Goal: Task Accomplishment & Management: Use online tool/utility

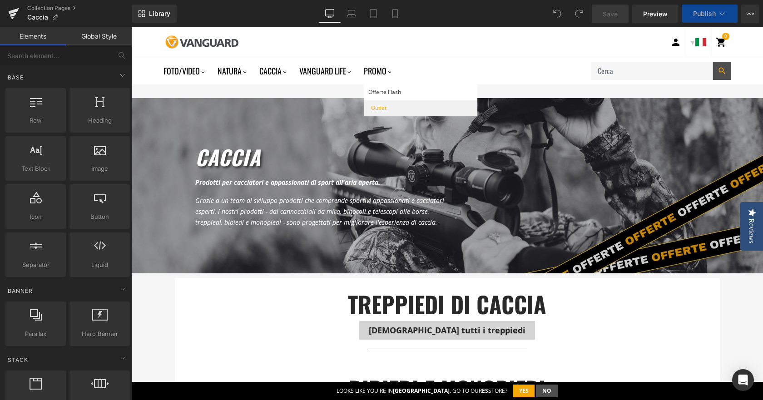
click at [440, 104] on div "Outlet" at bounding box center [422, 108] width 102 height 16
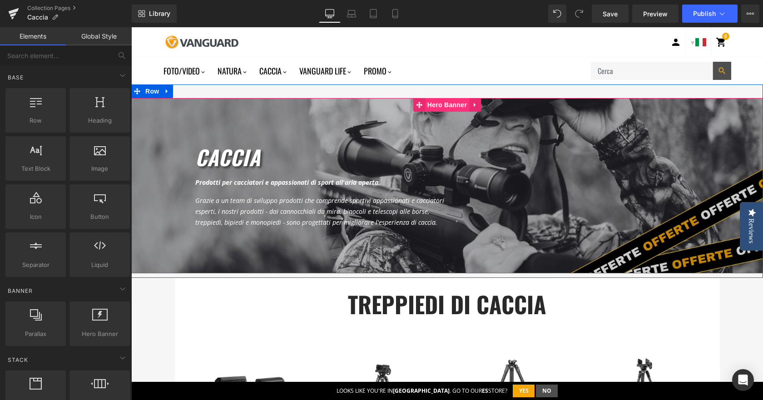
click at [454, 106] on span "Hero Banner" at bounding box center [447, 105] width 44 height 14
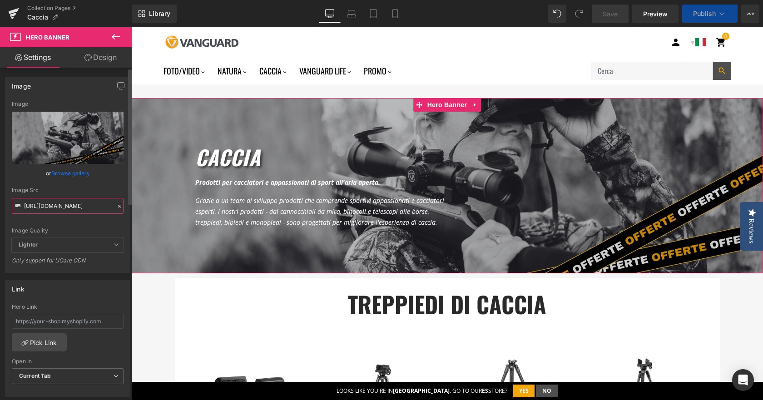
click at [44, 203] on input "[URL][DOMAIN_NAME]" at bounding box center [68, 206] width 112 height 16
paste input "Col._Header_CAZA.jpg?v=1678187948"
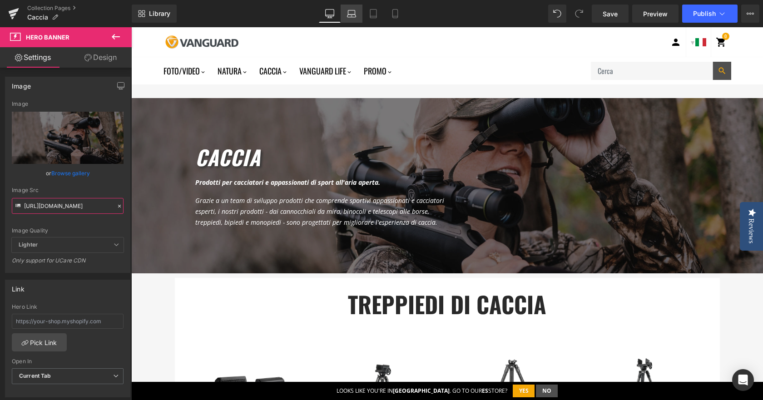
type input "[URL][DOMAIN_NAME]"
click at [353, 12] on icon at bounding box center [351, 13] width 9 height 9
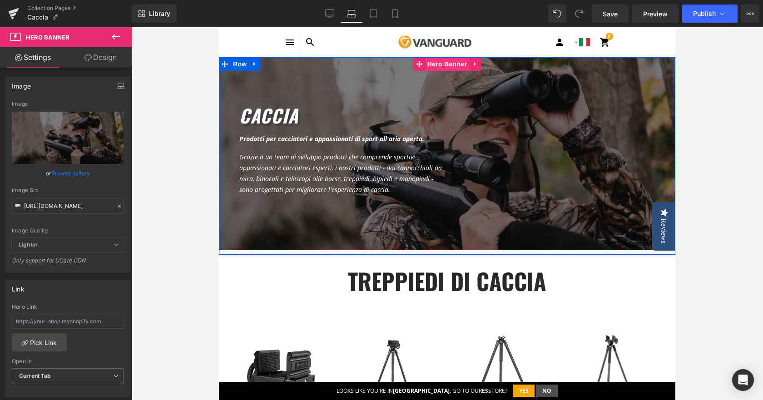
click at [440, 63] on span "Hero Banner" at bounding box center [447, 64] width 44 height 14
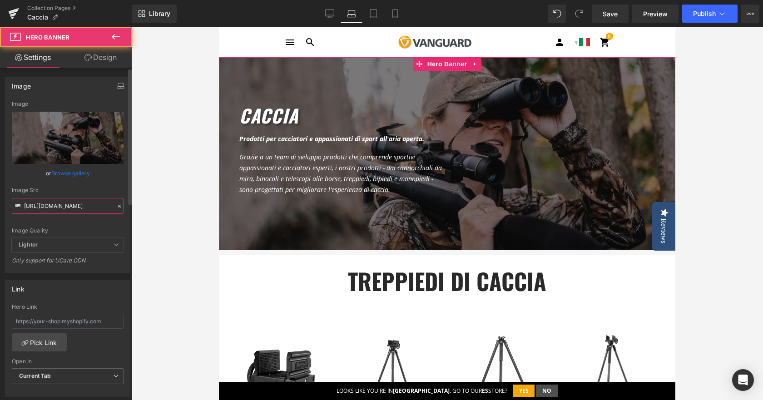
click at [62, 211] on input "[URL][DOMAIN_NAME]" at bounding box center [68, 206] width 112 height 16
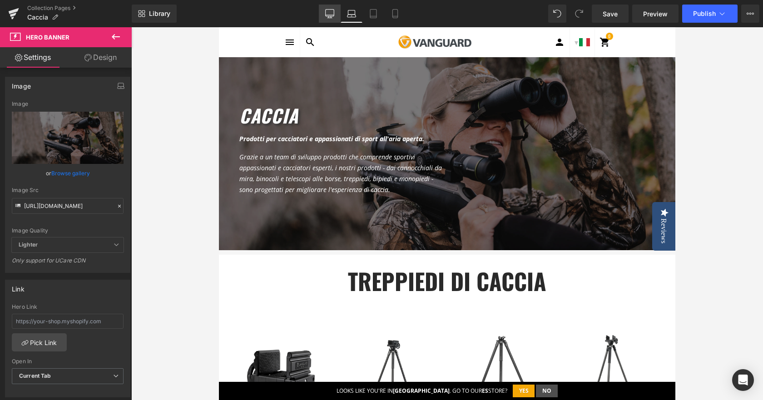
click at [331, 15] on icon at bounding box center [330, 15] width 9 height 0
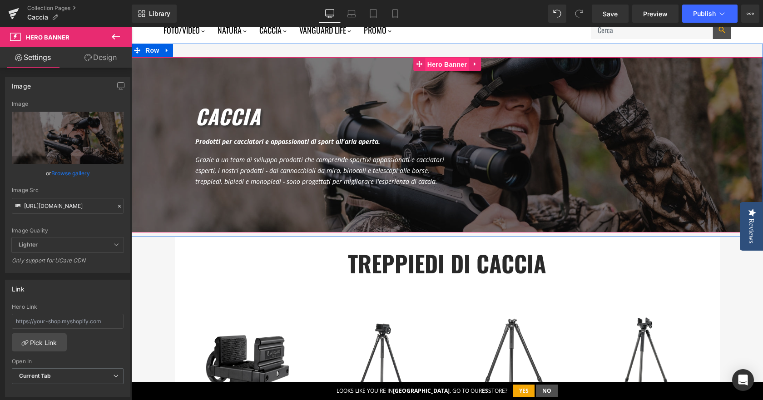
click at [437, 62] on span "Hero Banner" at bounding box center [447, 65] width 44 height 14
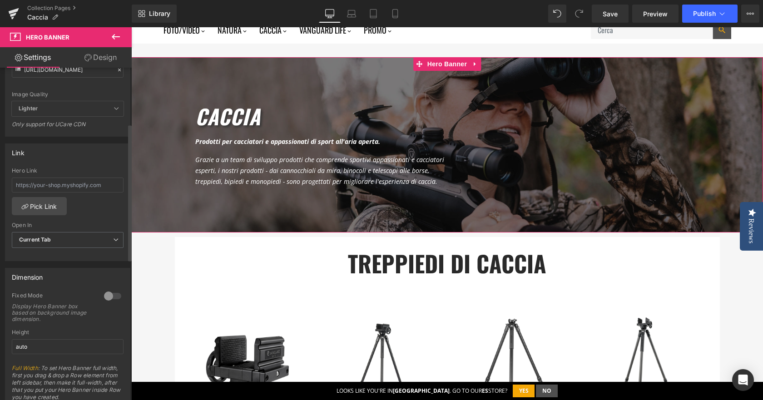
scroll to position [182, 0]
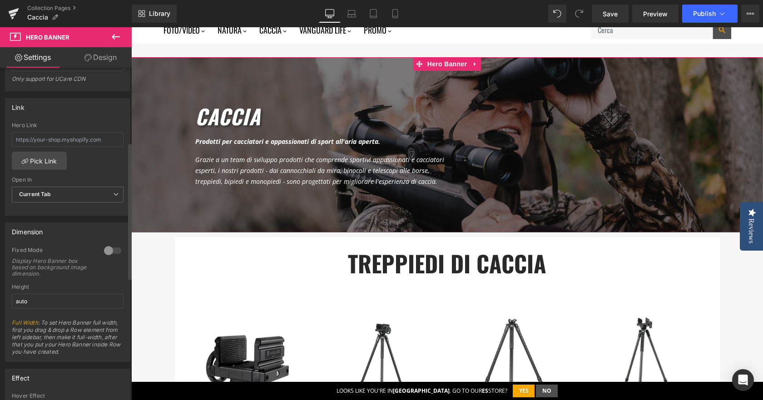
click at [112, 250] on div at bounding box center [113, 250] width 22 height 15
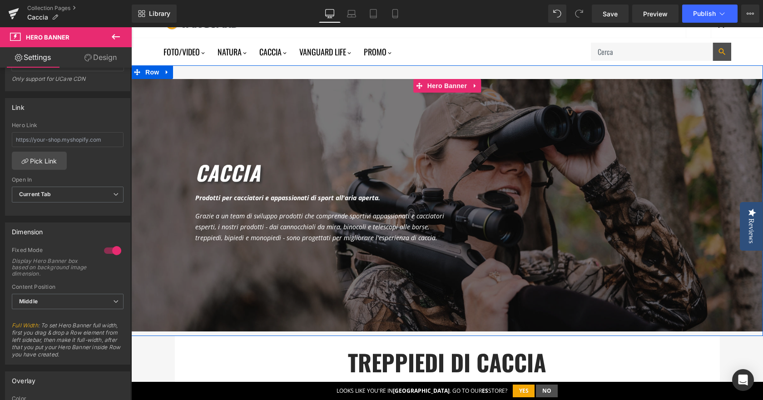
scroll to position [0, 0]
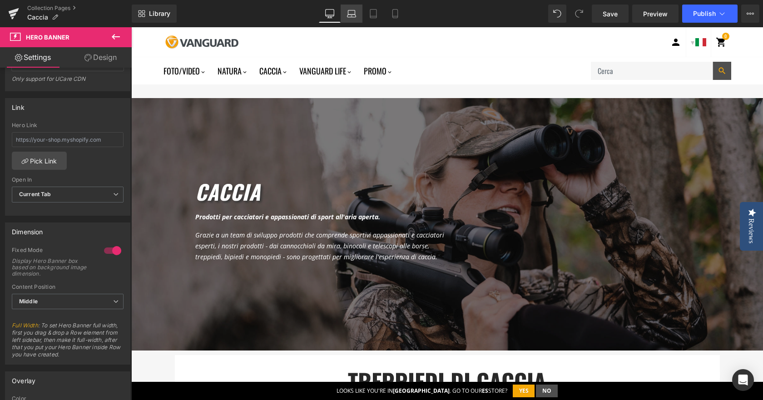
click at [348, 12] on icon at bounding box center [351, 13] width 9 height 9
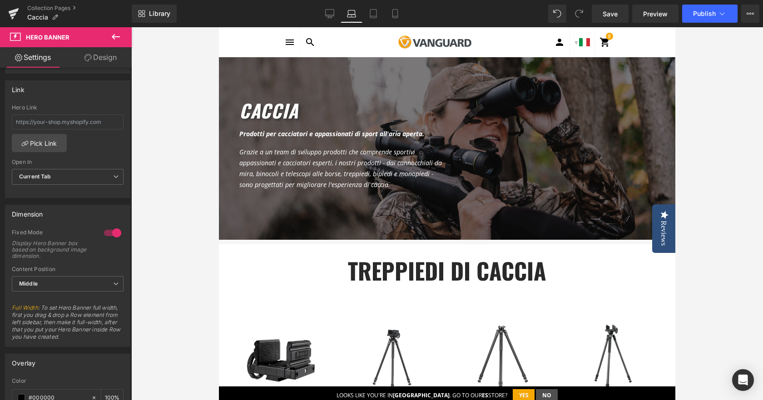
scroll to position [164, 0]
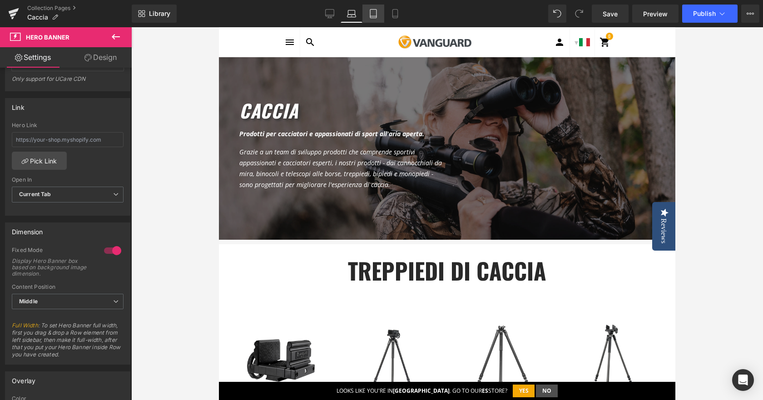
click at [384, 12] on link "Tablet" at bounding box center [373, 14] width 22 height 18
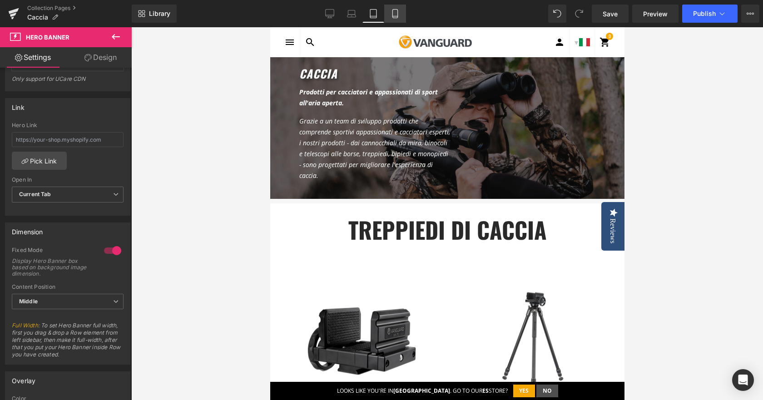
click at [401, 12] on link "Mobile" at bounding box center [395, 14] width 22 height 18
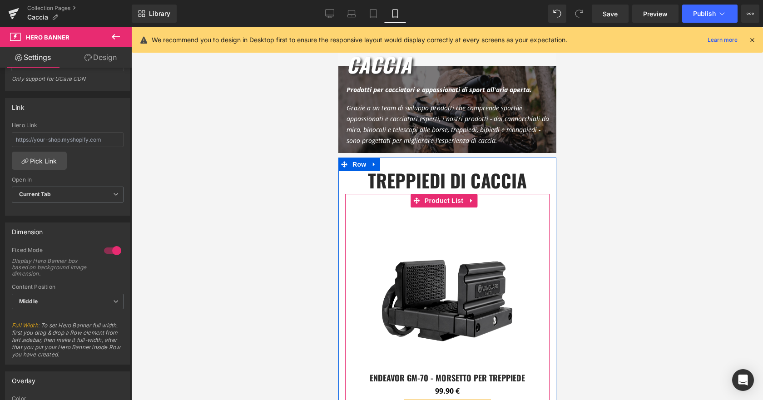
scroll to position [0, 0]
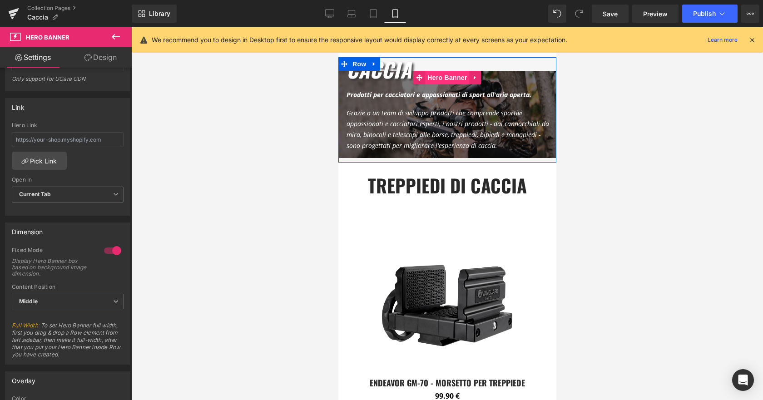
click at [442, 75] on span "Hero Banner" at bounding box center [447, 78] width 44 height 14
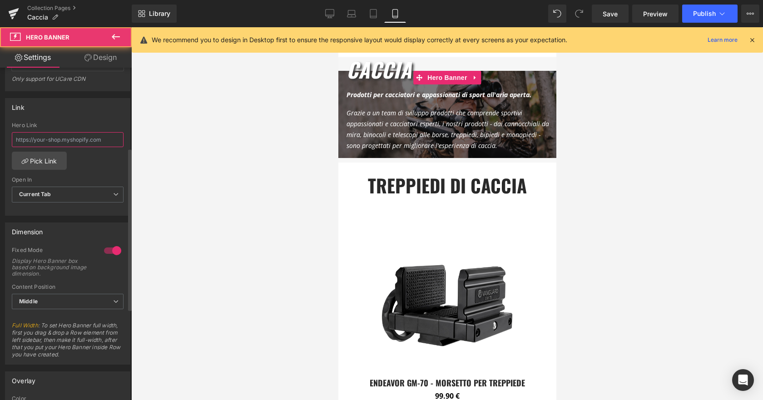
click at [61, 141] on input "text" at bounding box center [68, 139] width 112 height 15
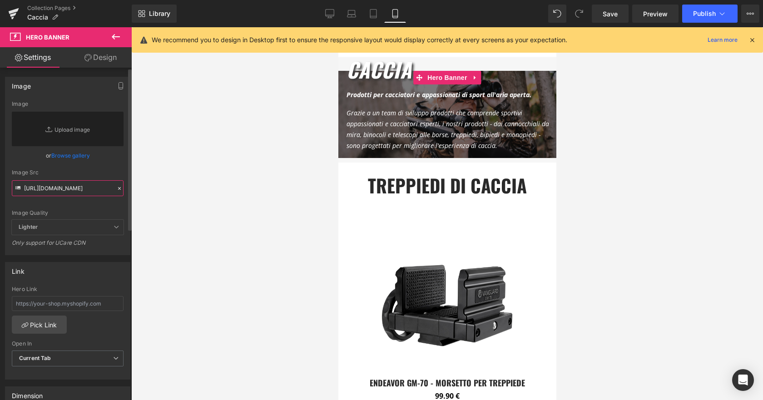
click at [32, 187] on input "[URL][DOMAIN_NAME]" at bounding box center [68, 188] width 112 height 16
paste input "[URL][DOMAIN_NAME]"
type input "[URL][DOMAIN_NAME]"
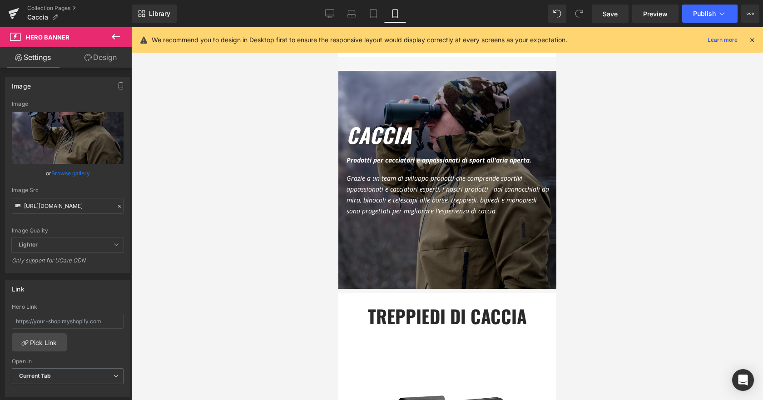
click at [195, 191] on div at bounding box center [447, 213] width 632 height 373
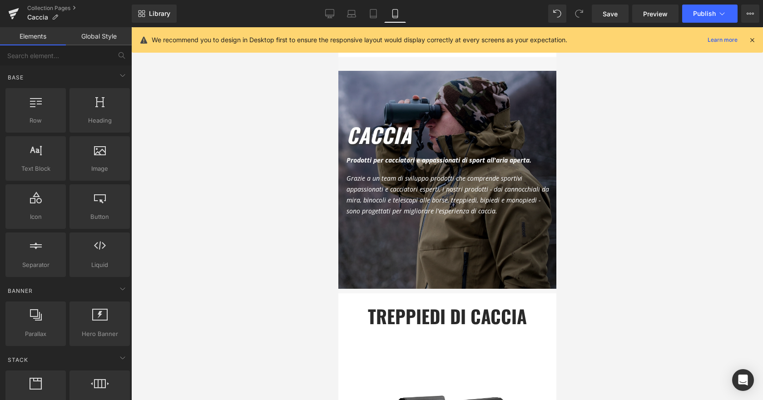
scroll to position [0, 0]
click at [374, 20] on link "Tablet" at bounding box center [373, 14] width 22 height 18
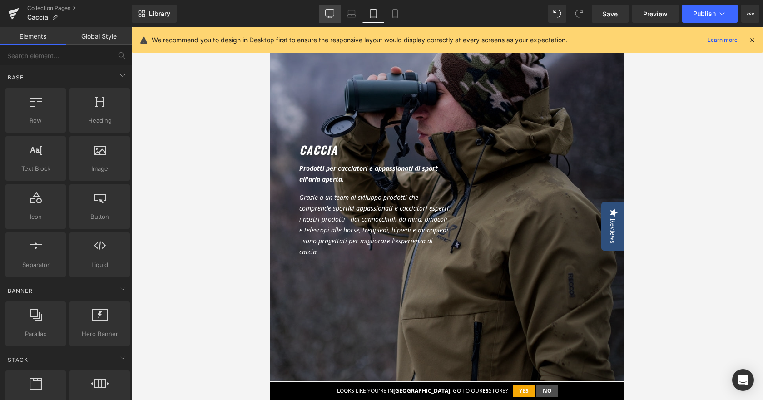
click at [333, 15] on icon at bounding box center [330, 15] width 9 height 0
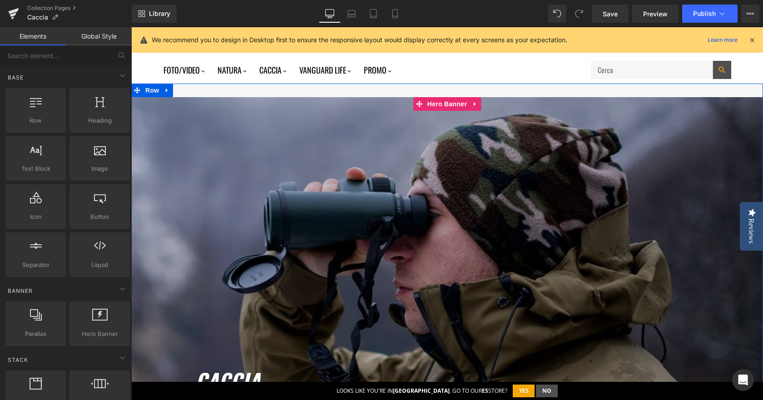
scroll to position [0, 0]
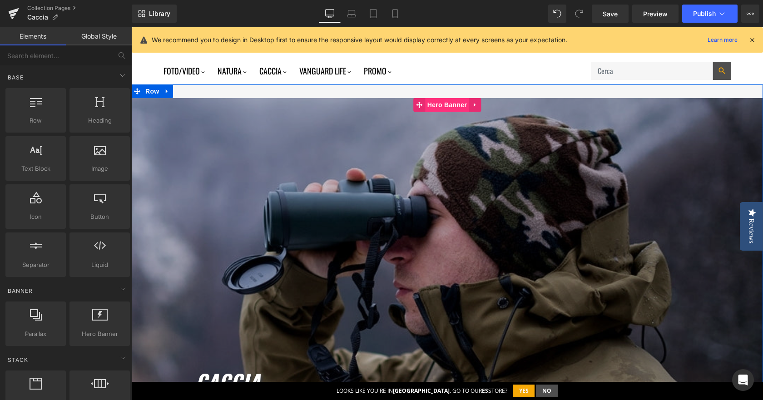
click at [449, 103] on span "Hero Banner" at bounding box center [447, 105] width 44 height 14
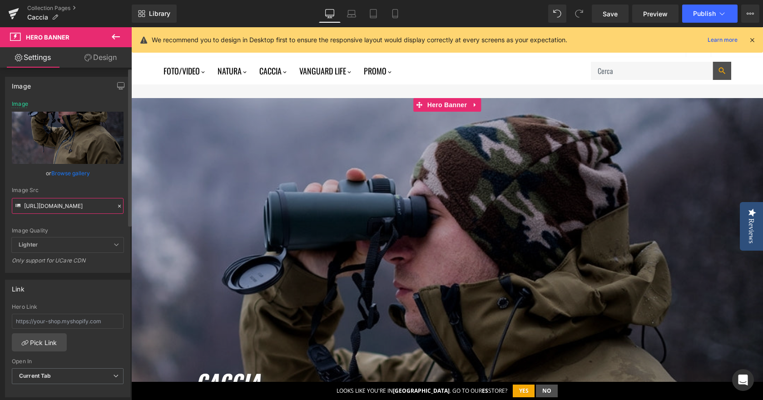
click at [62, 204] on input "[URL][DOMAIN_NAME]" at bounding box center [68, 206] width 112 height 16
paste input "Col._Header_CAZA.jpg?v=1678187948"
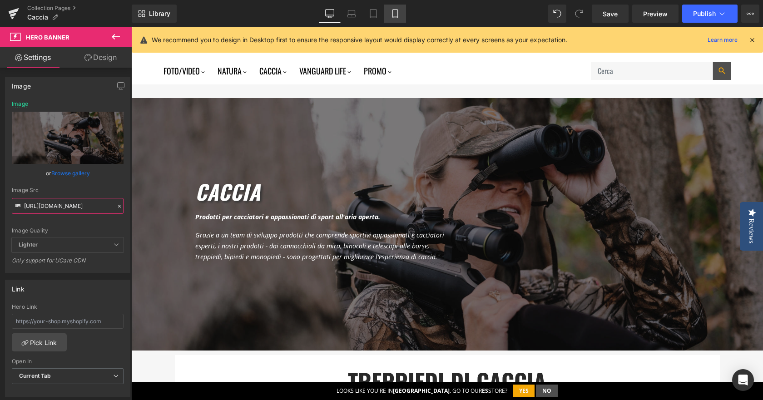
type input "[URL][DOMAIN_NAME]"
click at [395, 14] on icon at bounding box center [394, 13] width 9 height 9
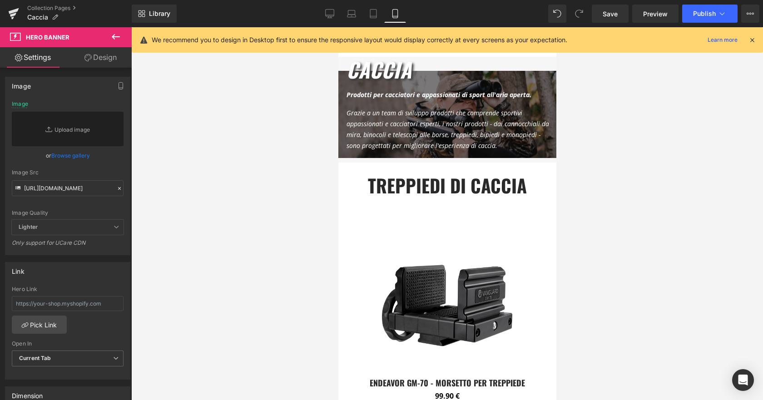
scroll to position [0, 0]
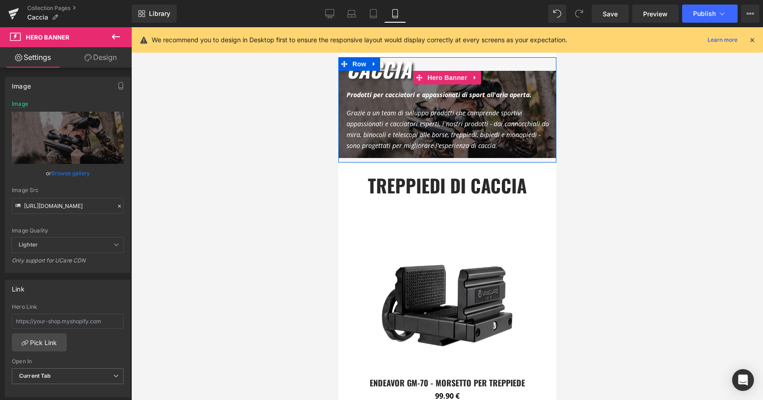
click at [448, 69] on span "Heading" at bounding box center [442, 69] width 25 height 11
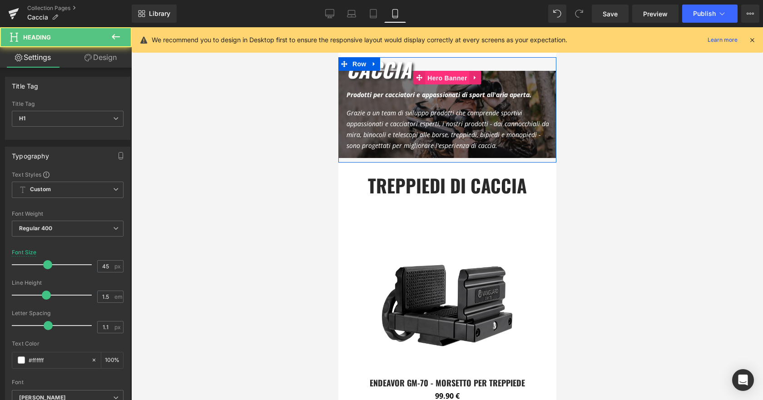
click at [445, 76] on span "Hero Banner" at bounding box center [447, 78] width 44 height 14
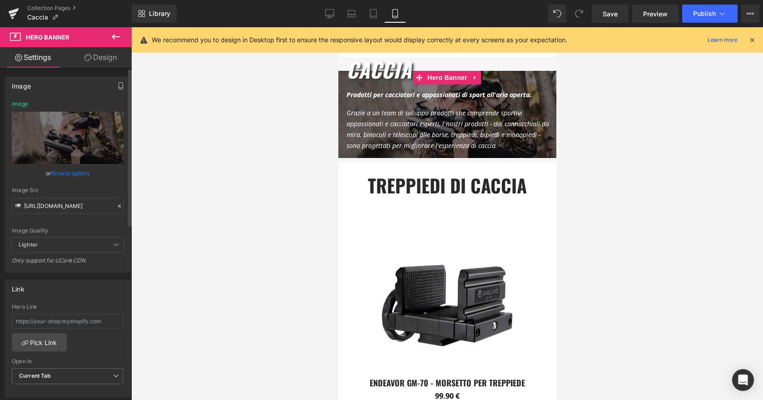
click at [117, 85] on icon "button" at bounding box center [120, 85] width 7 height 7
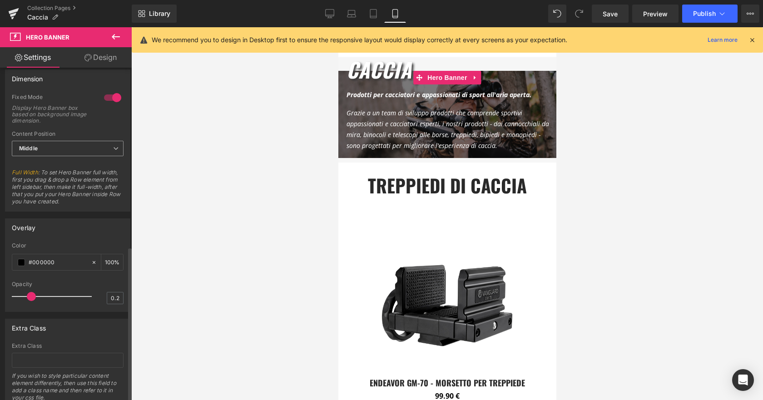
scroll to position [390, 0]
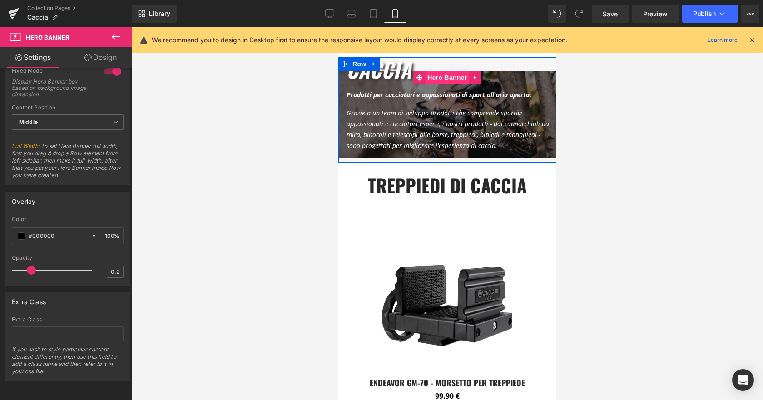
click at [446, 82] on span "Hero Banner" at bounding box center [447, 78] width 44 height 14
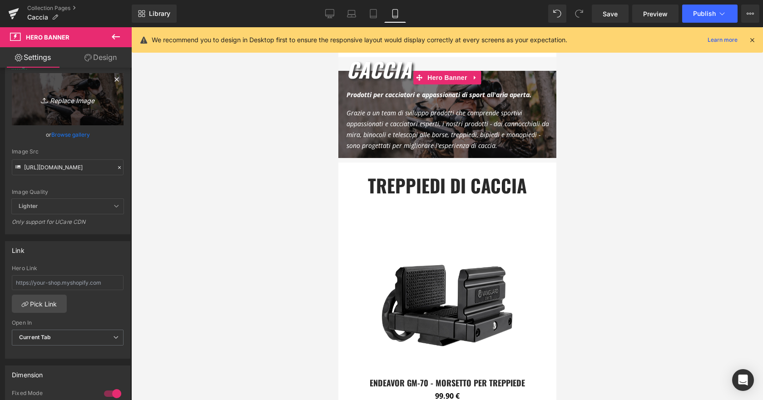
scroll to position [0, 0]
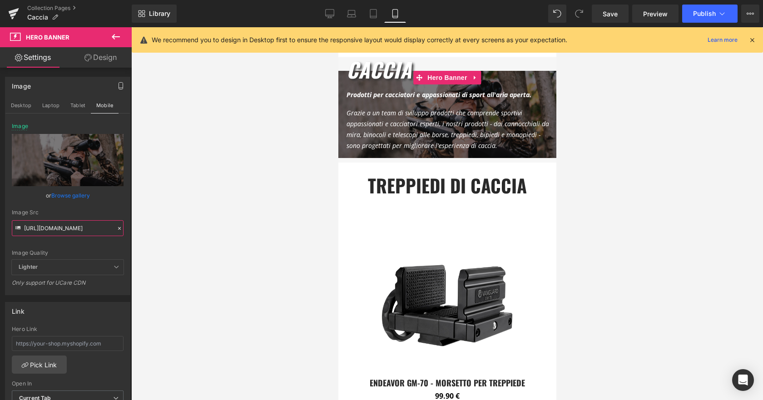
click at [55, 232] on input "[URL][DOMAIN_NAME]" at bounding box center [68, 228] width 112 height 16
paste input "900X900_Header_web_home_page.jpg?v=1614392525"
type input "[URL][DOMAIN_NAME]"
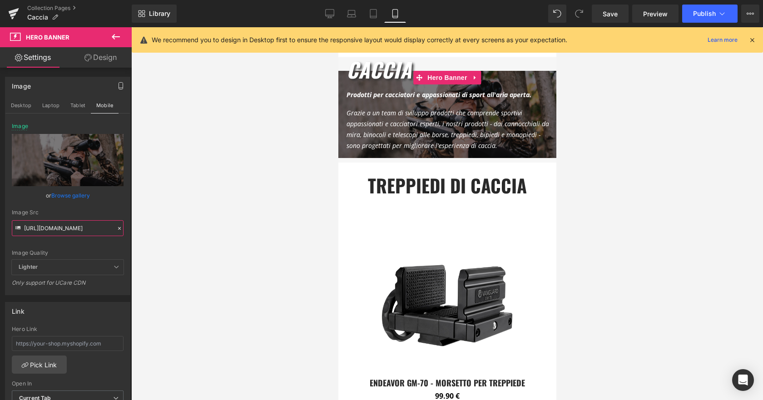
scroll to position [0, 202]
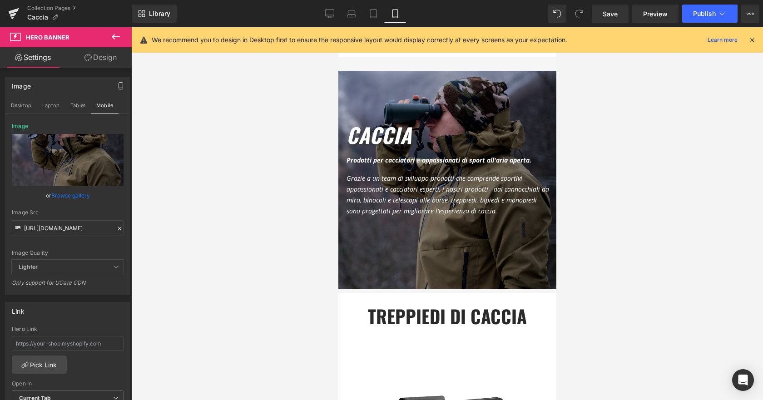
click at [185, 161] on div at bounding box center [447, 213] width 632 height 373
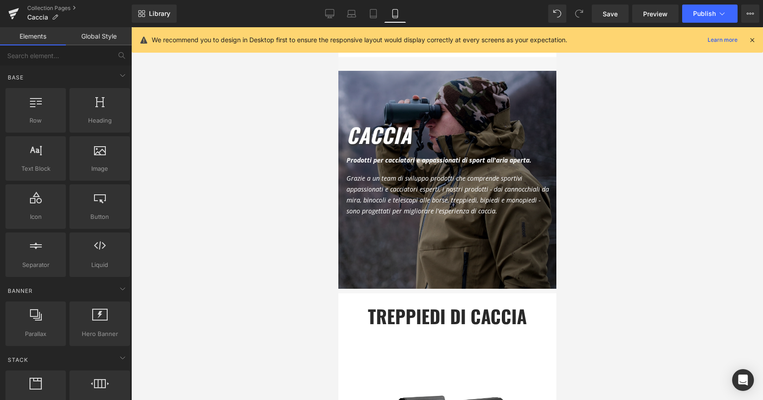
scroll to position [0, 0]
click at [332, 16] on icon at bounding box center [330, 13] width 9 height 7
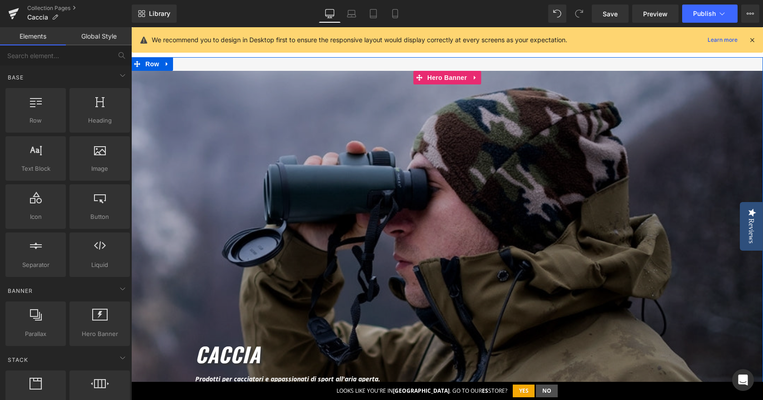
scroll to position [12, 0]
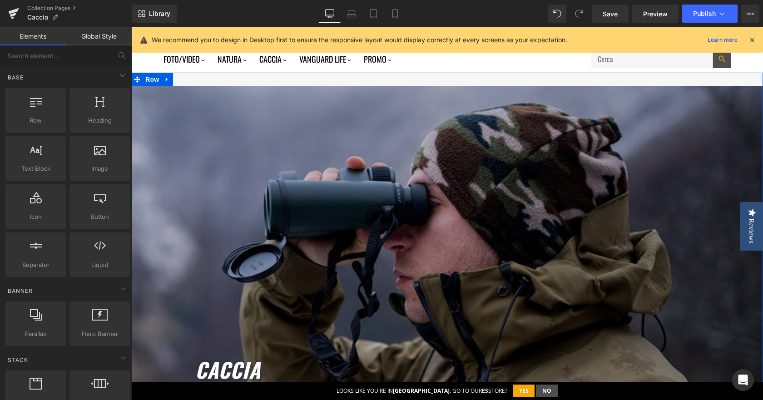
click at [445, 89] on div "caCCIA Heading Prodotti per cacciatori e appassionati di sport all'aria aperta.…" at bounding box center [447, 402] width 632 height 632
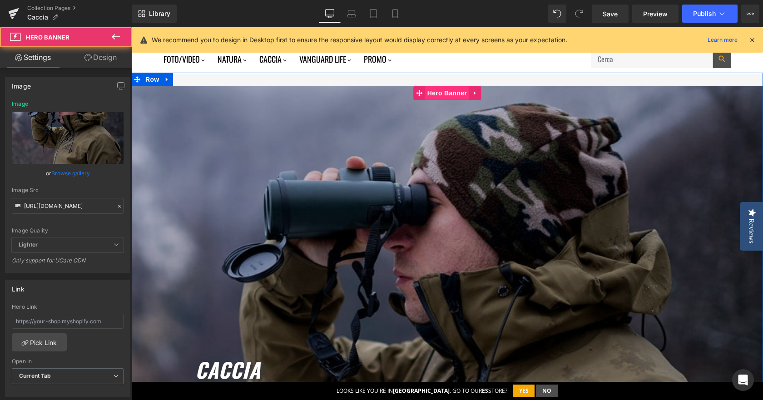
click at [444, 91] on span "Hero Banner" at bounding box center [447, 93] width 44 height 14
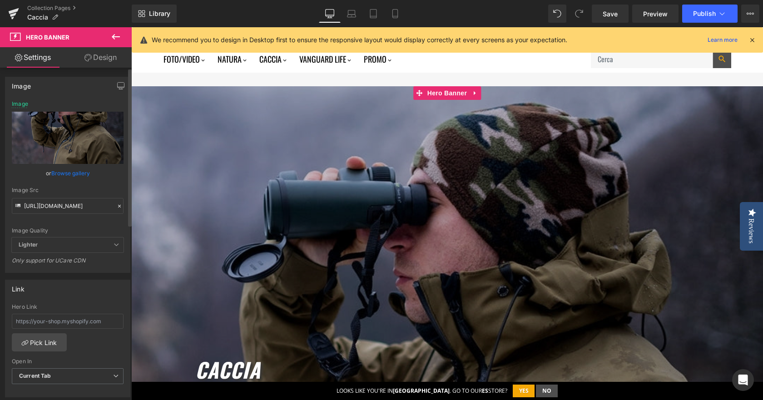
click at [63, 173] on link "Browse gallery" at bounding box center [70, 173] width 39 height 16
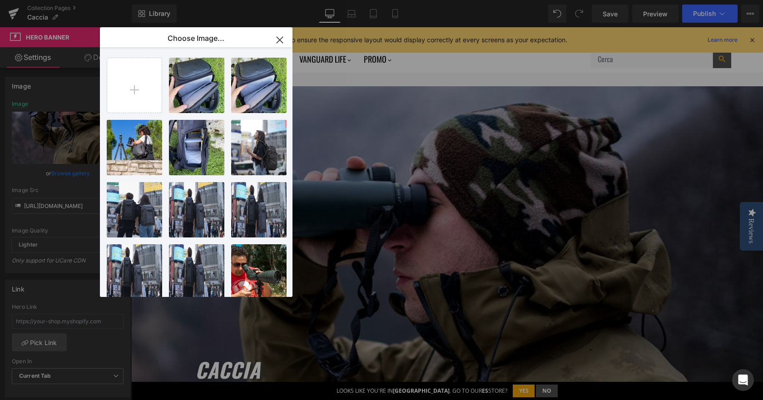
click at [279, 41] on icon "button" at bounding box center [280, 40] width 6 height 6
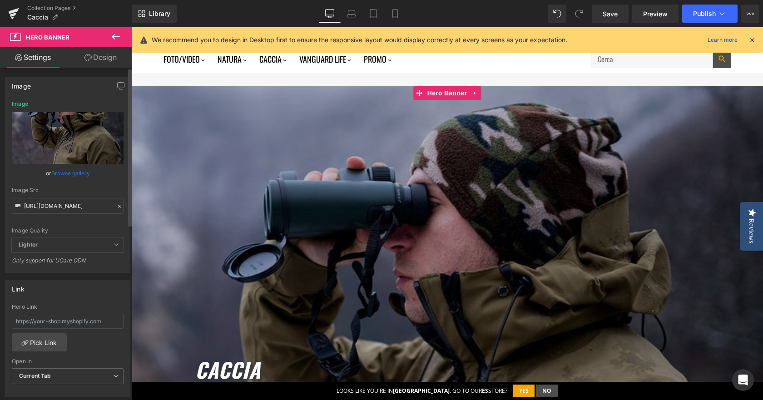
click at [117, 206] on icon at bounding box center [119, 206] width 6 height 6
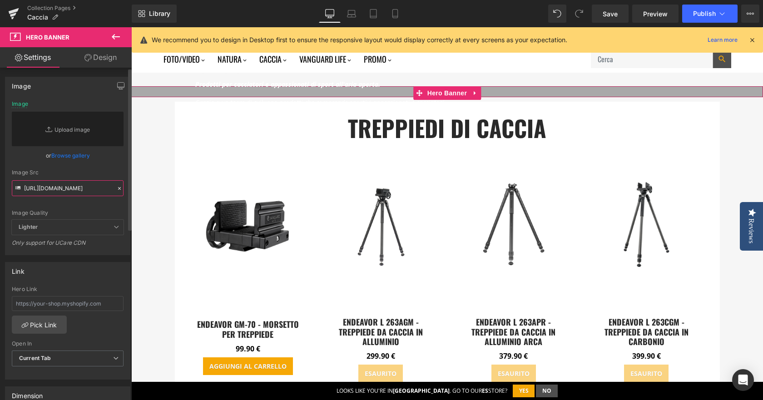
click at [60, 187] on input "[URL][DOMAIN_NAME]" at bounding box center [68, 188] width 112 height 16
paste input "[URL][DOMAIN_NAME]"
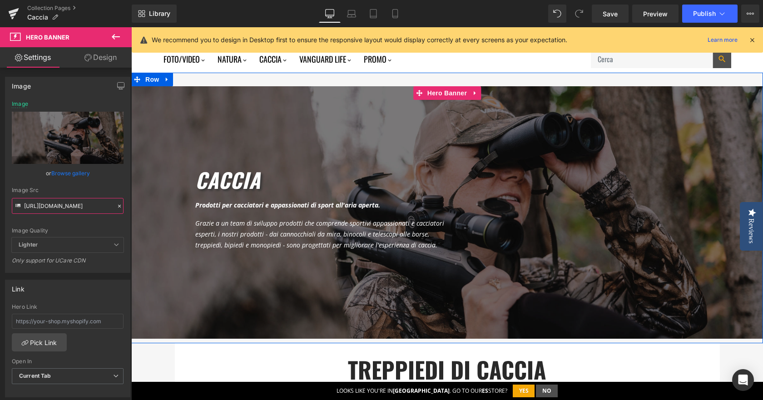
type input "[URL][DOMAIN_NAME]"
click at [378, 158] on div at bounding box center [447, 212] width 632 height 252
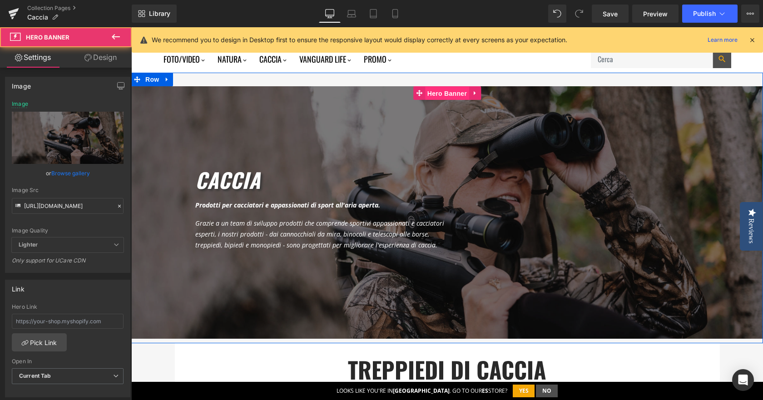
click at [450, 94] on span "Hero Banner" at bounding box center [447, 94] width 44 height 14
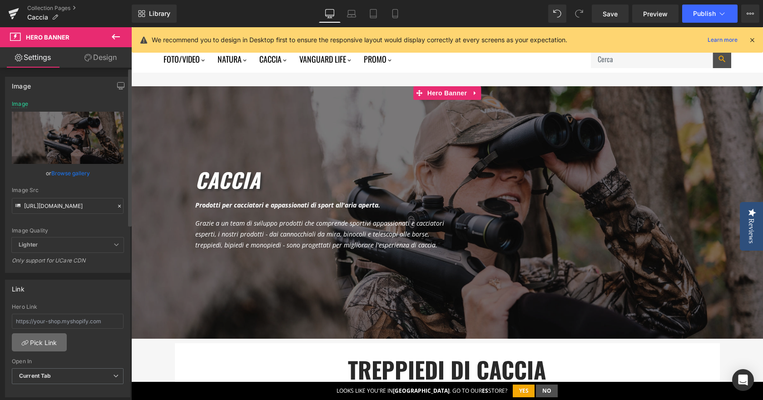
scroll to position [182, 0]
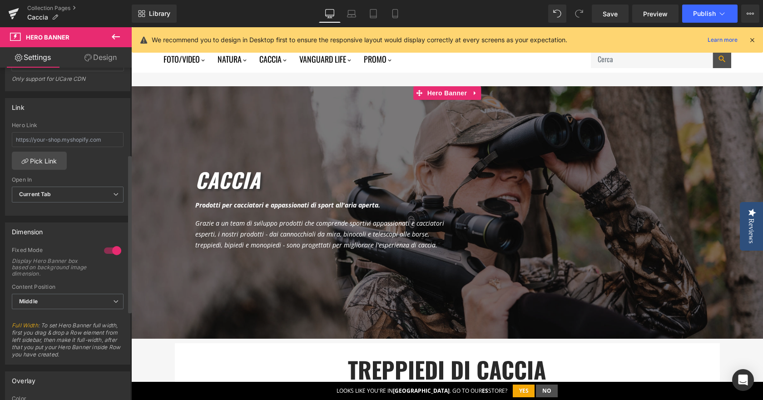
click at [116, 252] on div at bounding box center [113, 250] width 22 height 15
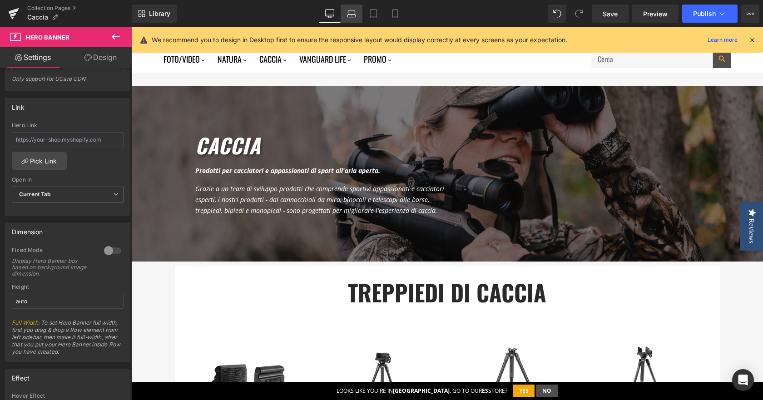
click at [356, 14] on link "Laptop" at bounding box center [352, 14] width 22 height 18
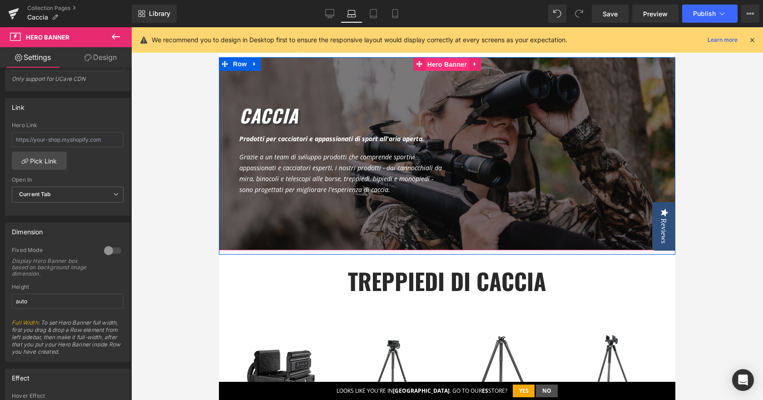
click at [441, 65] on span "Hero Banner" at bounding box center [447, 65] width 44 height 14
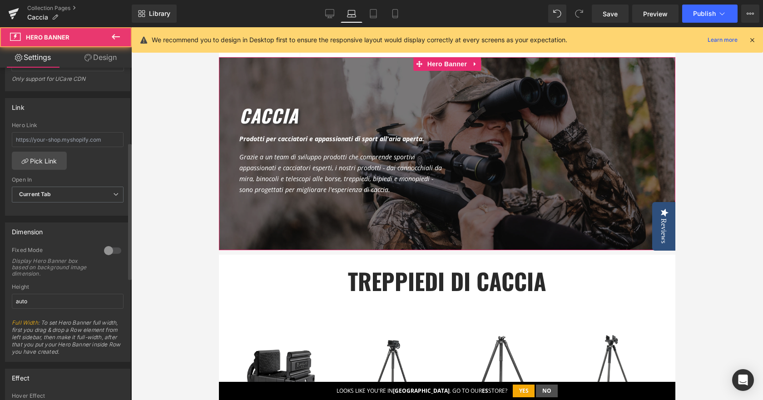
click at [109, 249] on div at bounding box center [113, 250] width 22 height 15
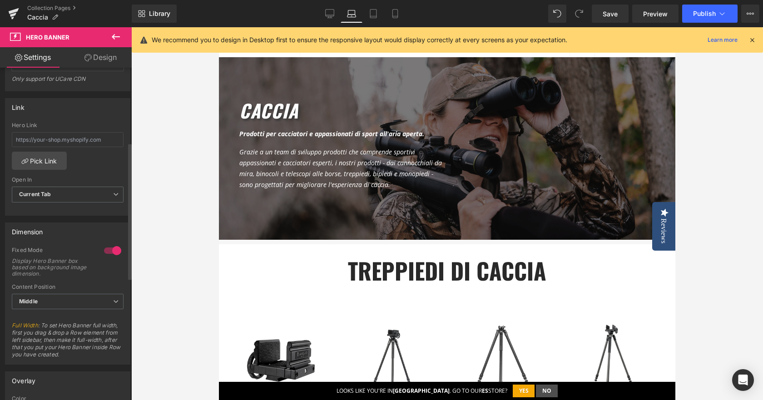
click at [109, 249] on div at bounding box center [113, 250] width 22 height 15
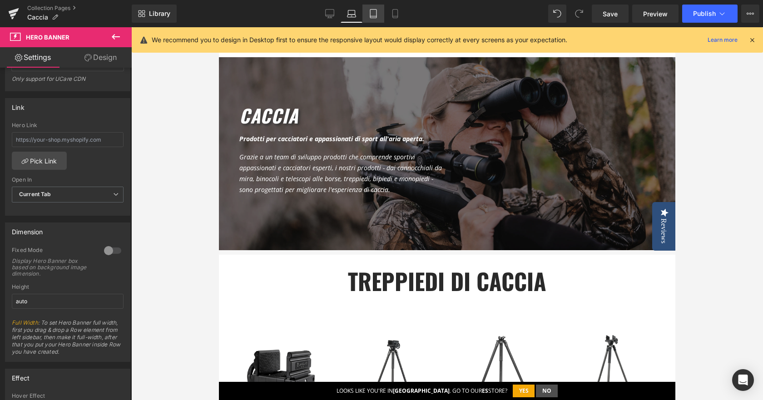
click at [370, 12] on icon at bounding box center [373, 14] width 6 height 9
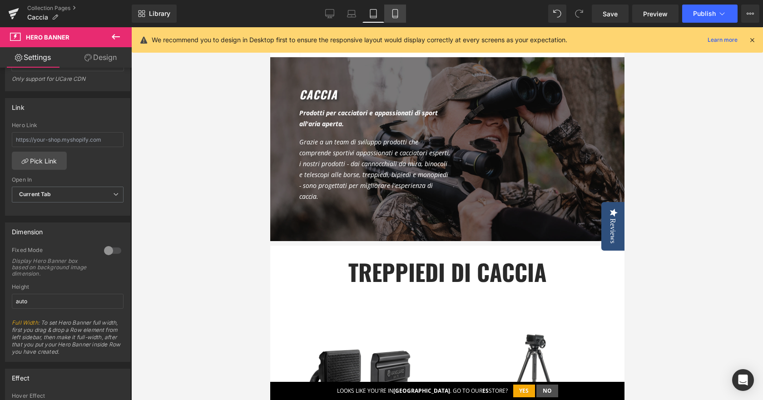
click at [388, 15] on link "Mobile" at bounding box center [395, 14] width 22 height 18
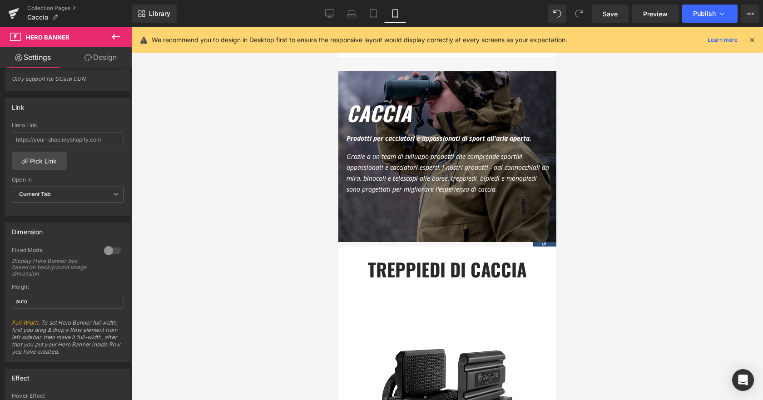
scroll to position [14, 0]
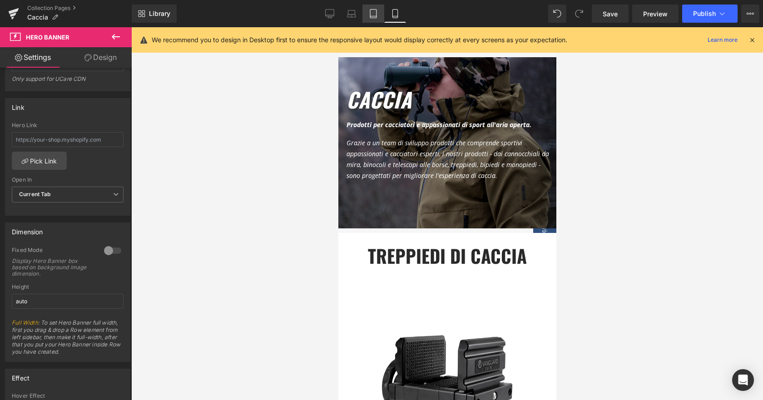
click at [372, 15] on icon at bounding box center [373, 13] width 9 height 9
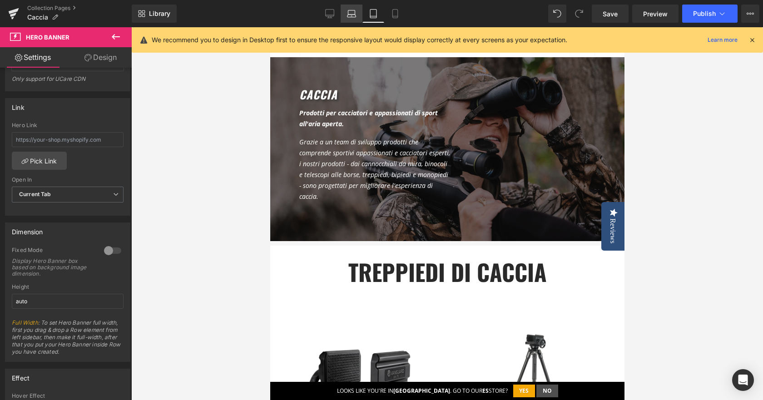
click at [356, 15] on link "Laptop" at bounding box center [352, 14] width 22 height 18
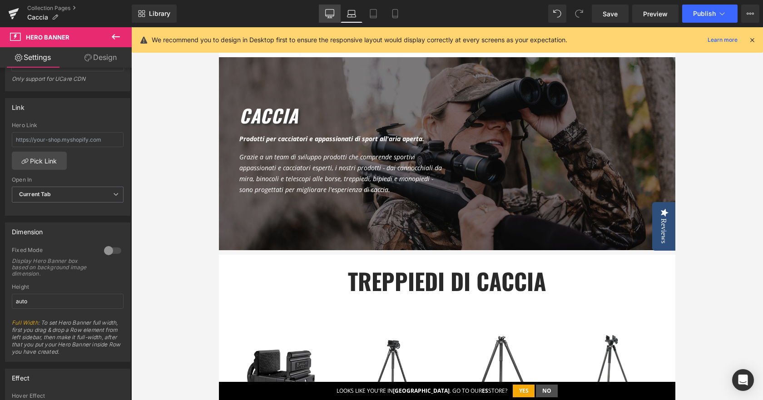
click at [333, 18] on icon at bounding box center [329, 13] width 9 height 9
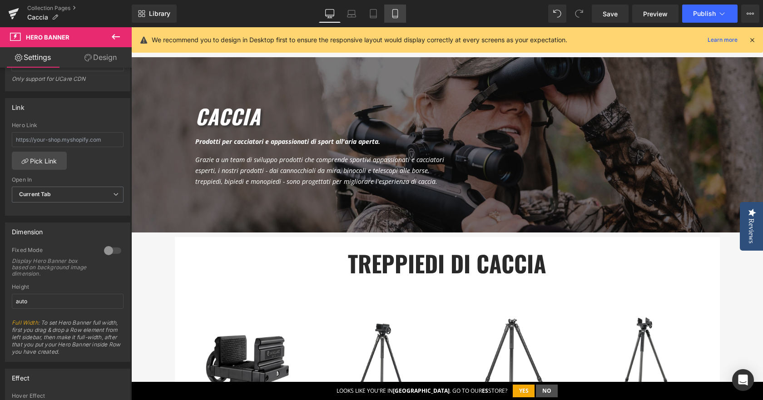
click at [395, 10] on icon at bounding box center [394, 13] width 9 height 9
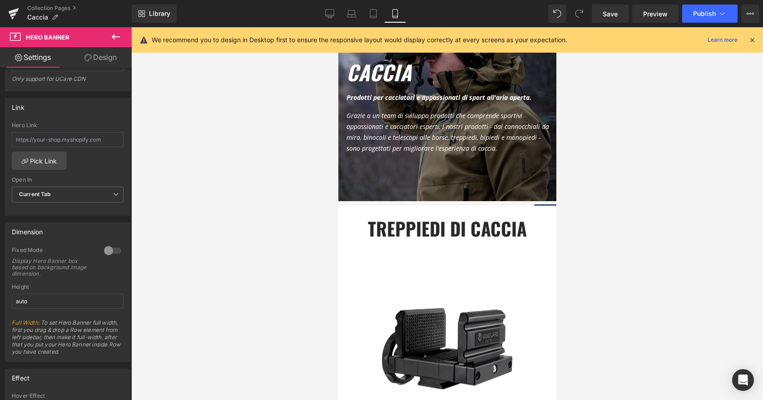
scroll to position [14, 0]
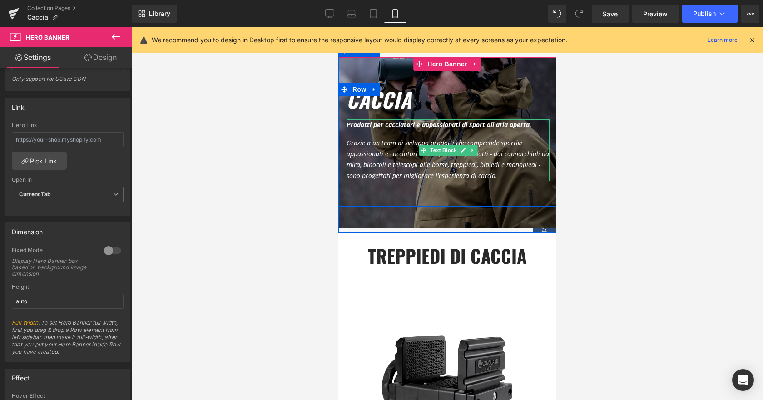
click at [541, 137] on div "Prodotti per cacciatori e appassionati di sport all'aria aperta. Grazie a un te…" at bounding box center [447, 150] width 203 height 62
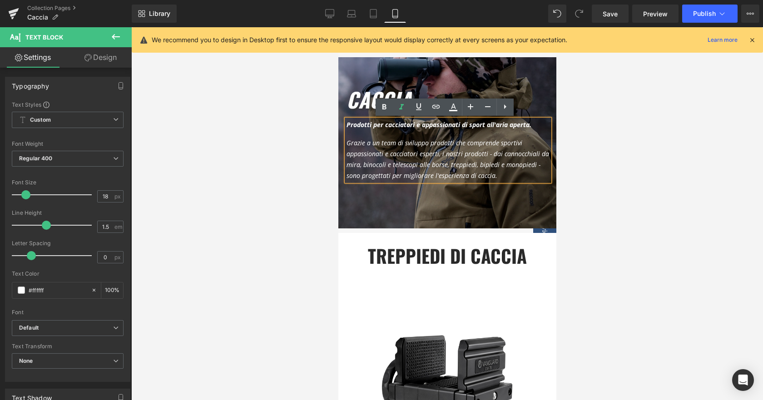
scroll to position [0, 0]
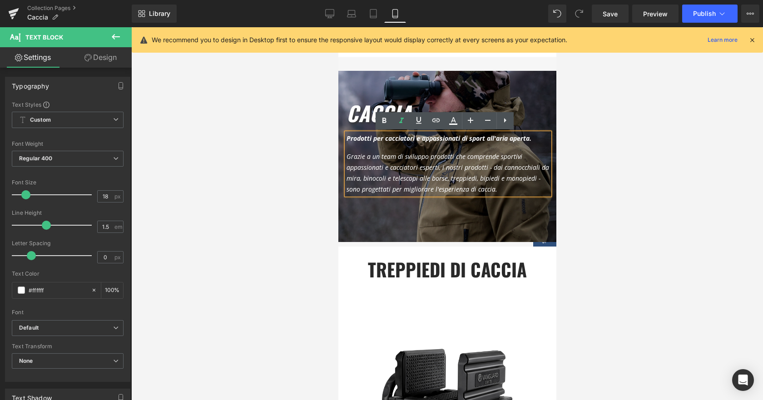
click at [564, 224] on div at bounding box center [447, 213] width 632 height 373
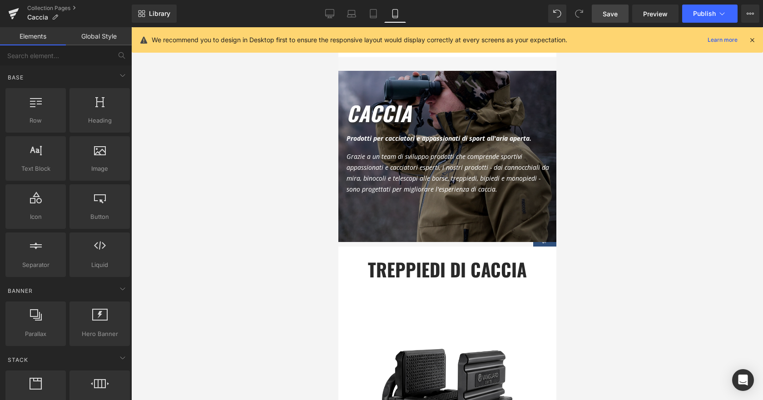
click at [605, 10] on span "Save" at bounding box center [610, 14] width 15 height 10
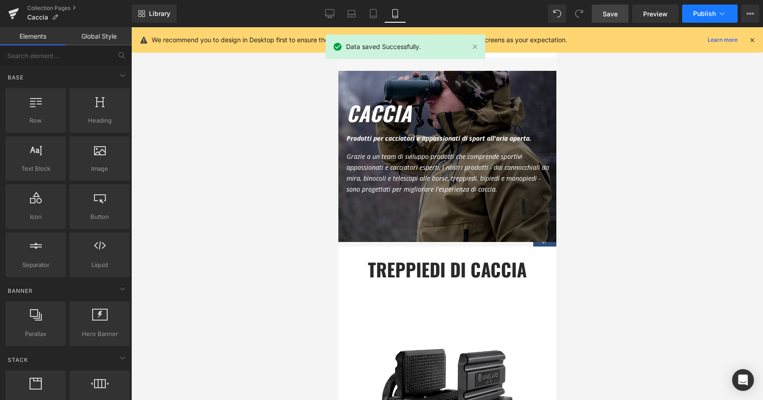
click at [706, 11] on span "Publish" at bounding box center [704, 13] width 23 height 7
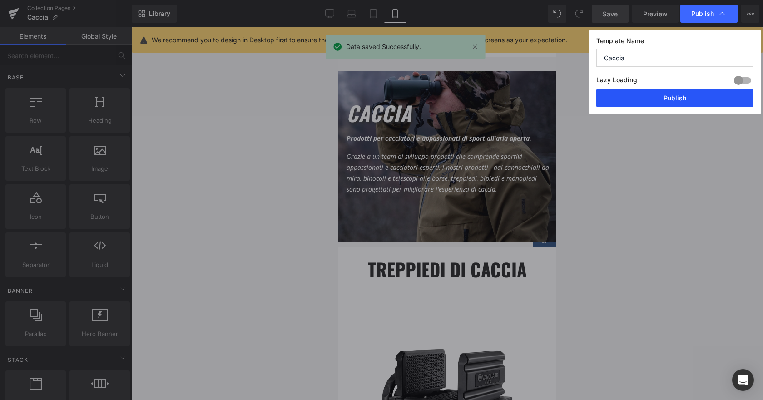
click at [674, 96] on button "Publish" at bounding box center [674, 98] width 157 height 18
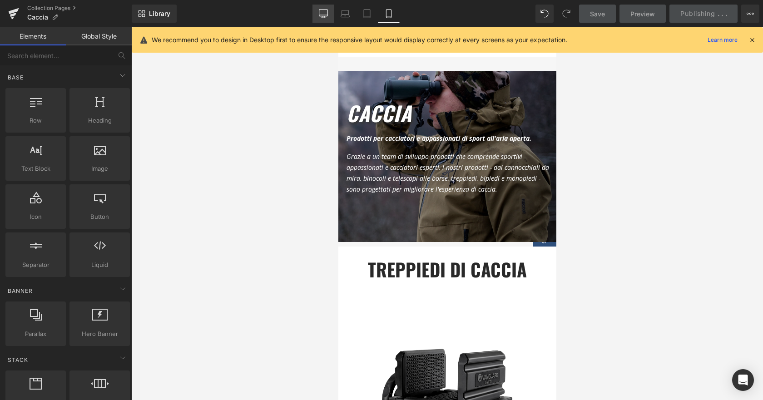
click at [326, 20] on link "Desktop" at bounding box center [323, 14] width 22 height 18
